Goal: Complete application form

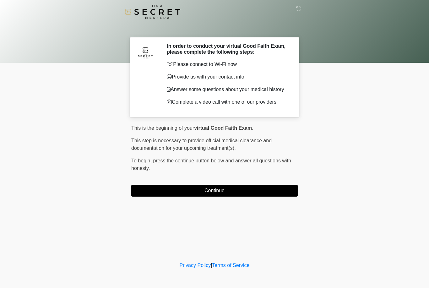
click at [228, 195] on button "Continue" at bounding box center [214, 191] width 167 height 12
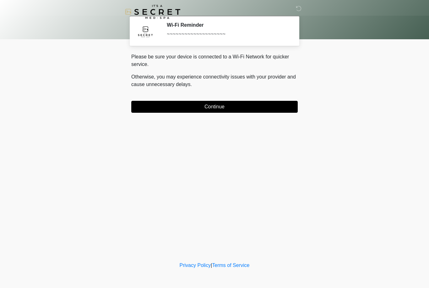
click at [248, 105] on button "Continue" at bounding box center [214, 107] width 167 height 12
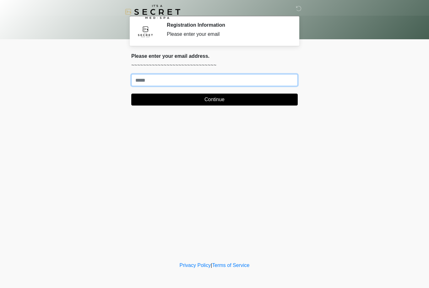
click at [227, 80] on input "Where should we email your treatment plan?" at bounding box center [214, 80] width 167 height 12
type input "**********"
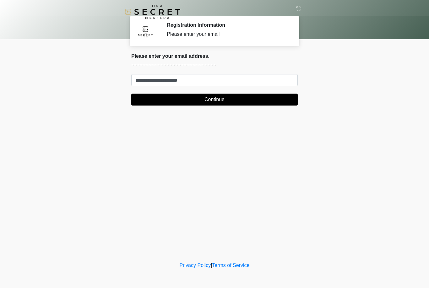
click at [257, 95] on button "Continue" at bounding box center [214, 100] width 167 height 12
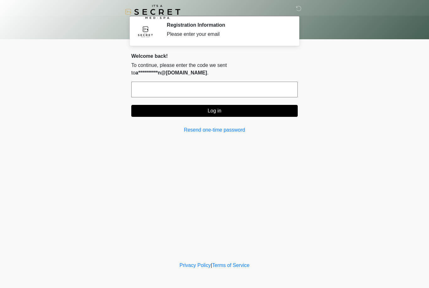
click at [275, 82] on input "text" at bounding box center [214, 90] width 167 height 16
click at [217, 84] on input "text" at bounding box center [214, 90] width 167 height 16
type input "******"
click at [250, 105] on button "Log in" at bounding box center [214, 111] width 167 height 12
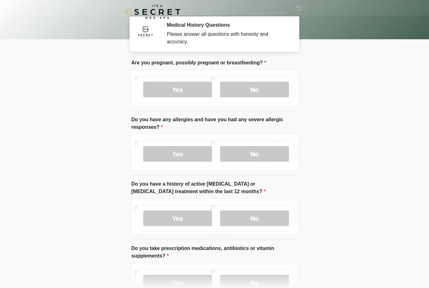
click at [274, 97] on label "No" at bounding box center [254, 90] width 69 height 16
click at [267, 152] on label "No" at bounding box center [254, 154] width 69 height 16
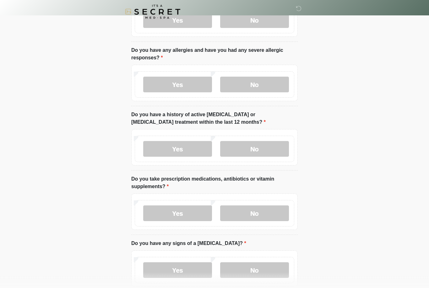
scroll to position [69, 0]
click at [274, 151] on label "No" at bounding box center [254, 149] width 69 height 16
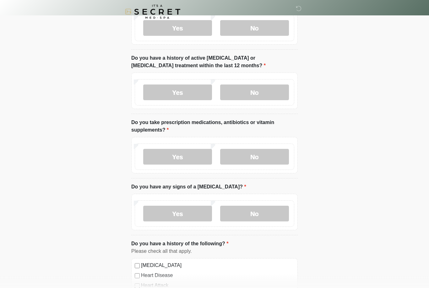
scroll to position [126, 0]
click at [197, 155] on label "Yes" at bounding box center [177, 157] width 69 height 16
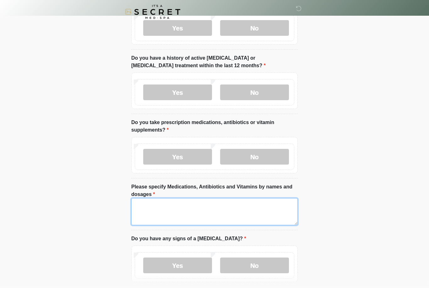
click at [214, 201] on textarea "Please specify Medications, Antibiotics and Vitamins by names and dosages" at bounding box center [214, 211] width 167 height 27
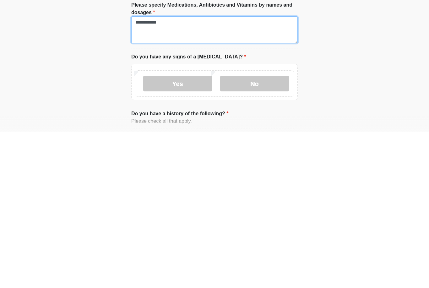
type textarea "**********"
click at [271, 232] on label "No" at bounding box center [254, 240] width 69 height 16
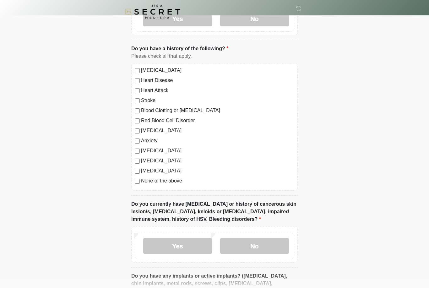
scroll to position [375, 0]
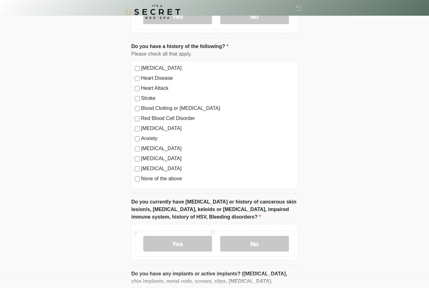
click at [171, 178] on label "None of the above" at bounding box center [217, 179] width 153 height 8
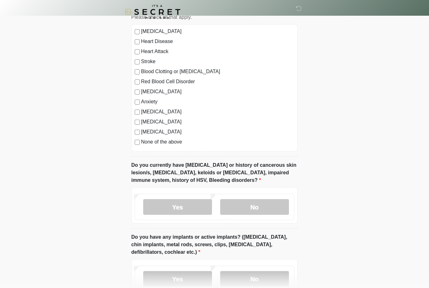
scroll to position [423, 0]
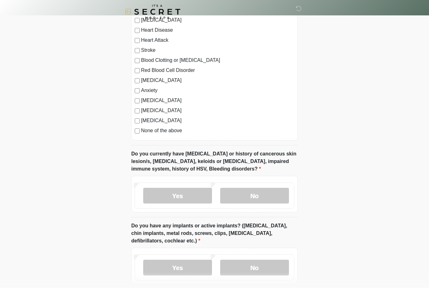
click at [280, 194] on label "No" at bounding box center [254, 196] width 69 height 16
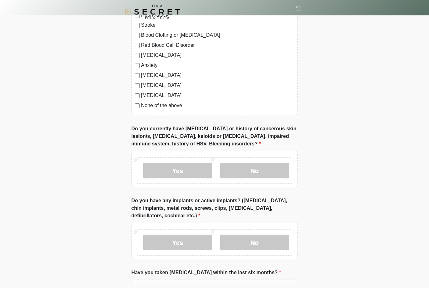
scroll to position [511, 0]
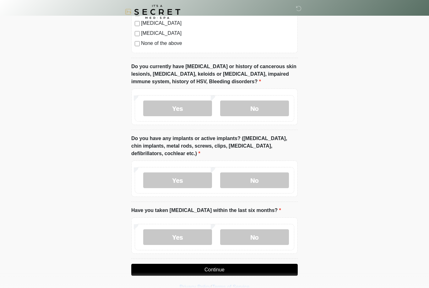
click at [279, 181] on label "No" at bounding box center [254, 181] width 69 height 16
click at [279, 238] on label "No" at bounding box center [254, 237] width 69 height 16
click at [275, 266] on button "Continue" at bounding box center [214, 270] width 167 height 12
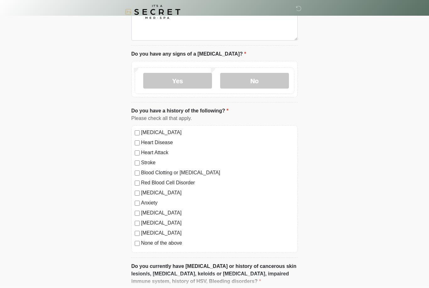
scroll to position [0, 0]
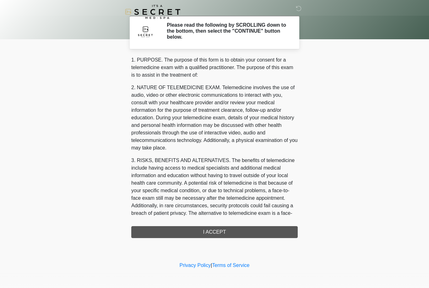
click at [255, 226] on div "1. PURPOSE. The purpose of this form is to obtain your consent for a telemedici…" at bounding box center [214, 147] width 167 height 182
click at [260, 229] on div "1. PURPOSE. The purpose of this form is to obtain your consent for a telemedici…" at bounding box center [214, 147] width 167 height 182
click at [255, 231] on div "1. PURPOSE. The purpose of this form is to obtain your consent for a telemedici…" at bounding box center [214, 147] width 167 height 182
click at [219, 232] on div "1. PURPOSE. The purpose of this form is to obtain your consent for a telemedici…" at bounding box center [214, 147] width 167 height 182
click at [220, 237] on div "1. PURPOSE. The purpose of this form is to obtain your consent for a telemedici…" at bounding box center [214, 147] width 167 height 182
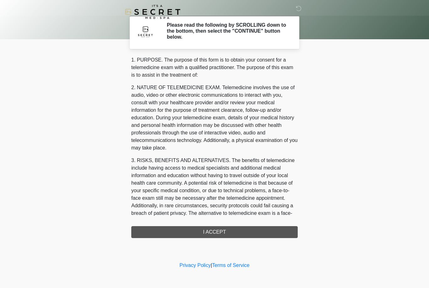
click at [235, 231] on div "1. PURPOSE. The purpose of this form is to obtain your consent for a telemedici…" at bounding box center [214, 147] width 167 height 182
click at [221, 231] on div "1. PURPOSE. The purpose of this form is to obtain your consent for a telemedici…" at bounding box center [214, 147] width 167 height 182
click at [229, 233] on div "1. PURPOSE. The purpose of this form is to obtain your consent for a telemedici…" at bounding box center [214, 147] width 167 height 182
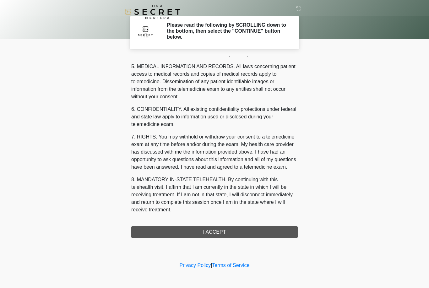
click at [246, 231] on div "1. PURPOSE. The purpose of this form is to obtain your consent for a telemedici…" at bounding box center [214, 147] width 167 height 182
click at [246, 231] on button "I ACCEPT" at bounding box center [214, 232] width 167 height 12
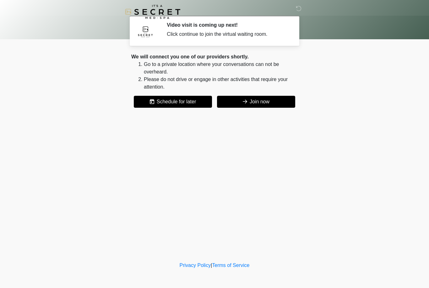
click at [256, 101] on button "Join now" at bounding box center [256, 102] width 78 height 12
